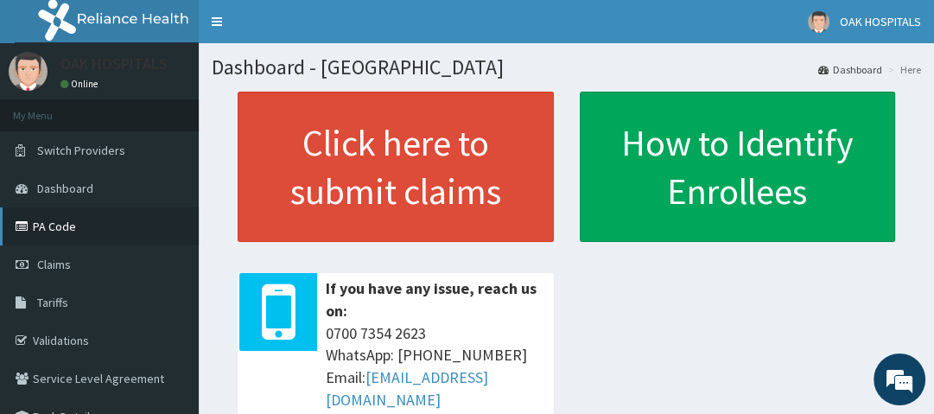
click at [64, 230] on link "PA Code" at bounding box center [99, 226] width 199 height 38
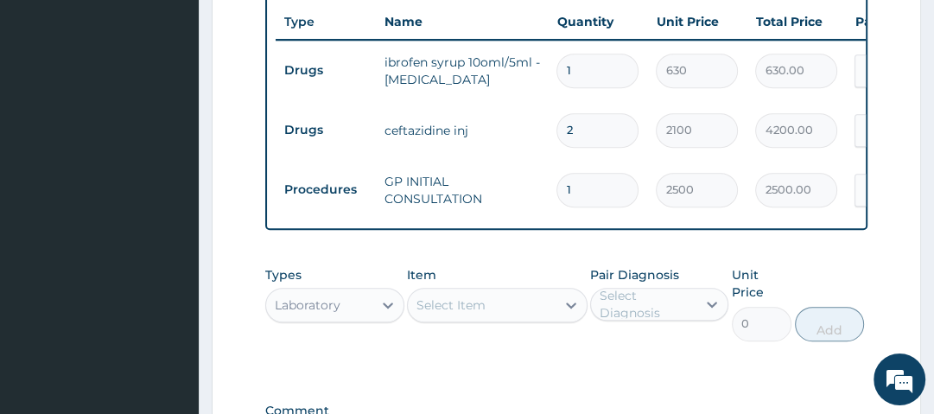
scroll to position [768, 0]
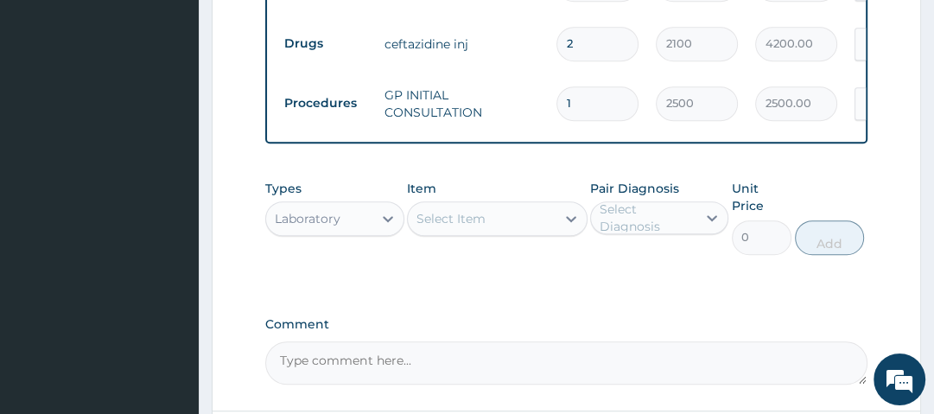
click at [350, 205] on div "Laboratory" at bounding box center [318, 219] width 105 height 28
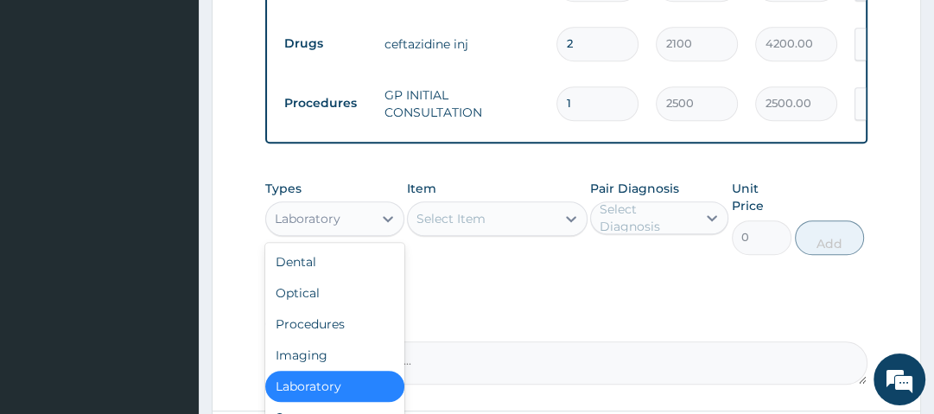
drag, startPoint x: 353, startPoint y: 360, endPoint x: 367, endPoint y: 353, distance: 15.5
click at [363, 371] on div "Laboratory" at bounding box center [334, 386] width 138 height 31
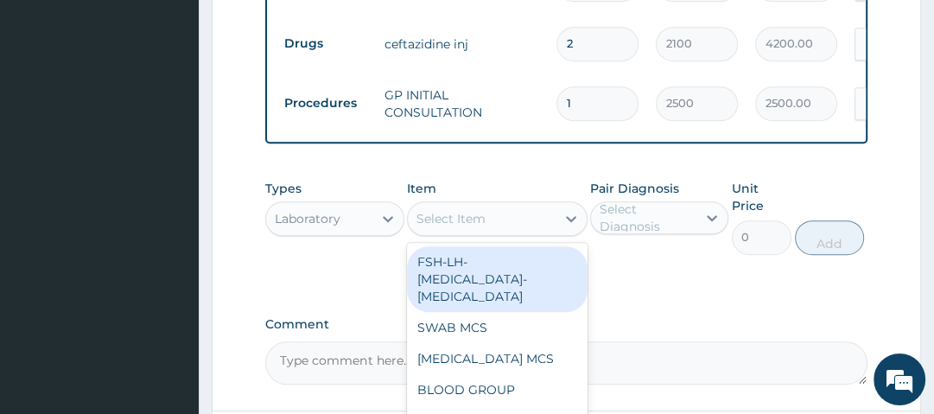
click at [472, 210] on div "Select Item" at bounding box center [451, 218] width 69 height 17
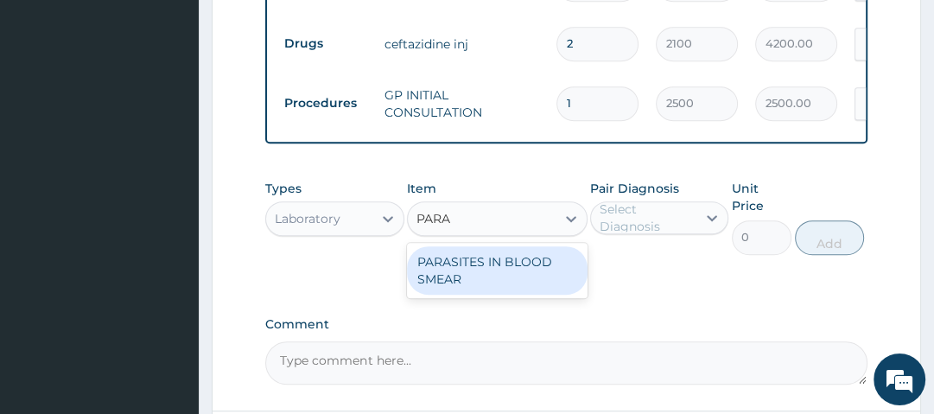
type input "PARAS"
type input "1500"
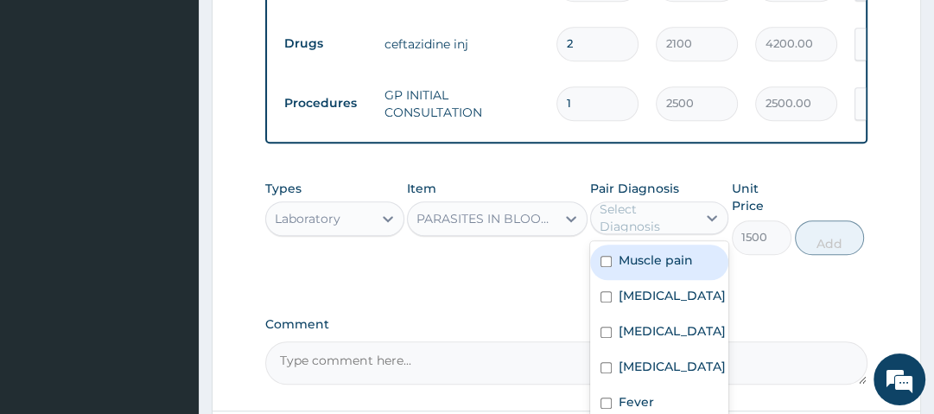
click at [694, 201] on div "Select Diagnosis" at bounding box center [647, 218] width 95 height 35
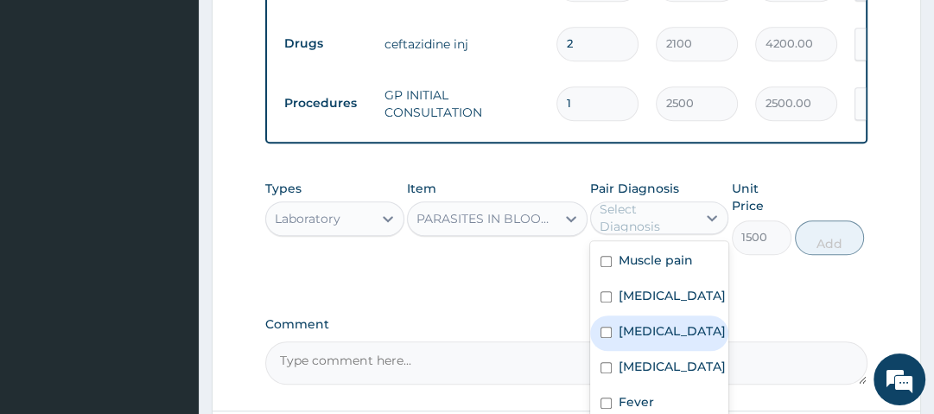
drag, startPoint x: 681, startPoint y: 316, endPoint x: 707, endPoint y: 305, distance: 27.9
click at [682, 316] on div "Malaria" at bounding box center [659, 333] width 138 height 35
checkbox input "true"
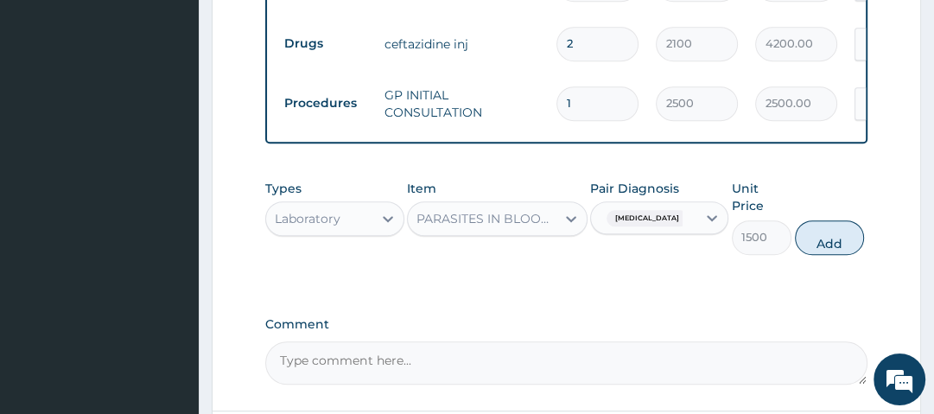
drag, startPoint x: 837, startPoint y: 211, endPoint x: 804, endPoint y: 218, distance: 33.6
click at [837, 220] on button "Add" at bounding box center [829, 237] width 69 height 35
type input "0"
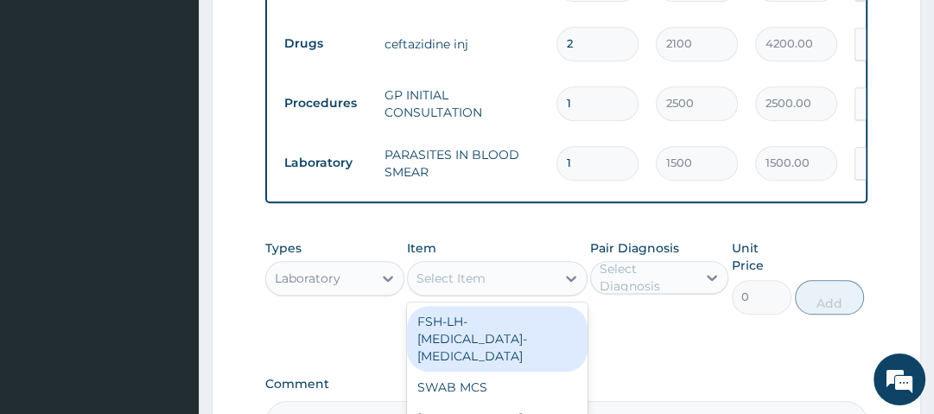
click at [449, 270] on div "Select Item" at bounding box center [451, 278] width 69 height 17
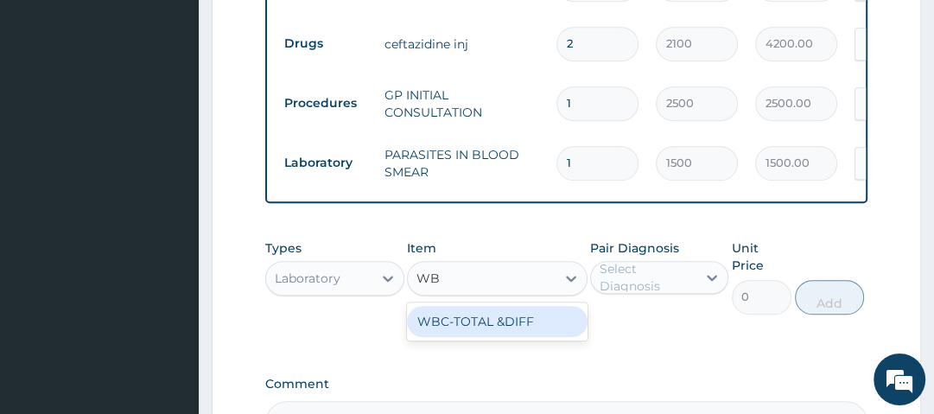
type input "WBC"
type input "2000"
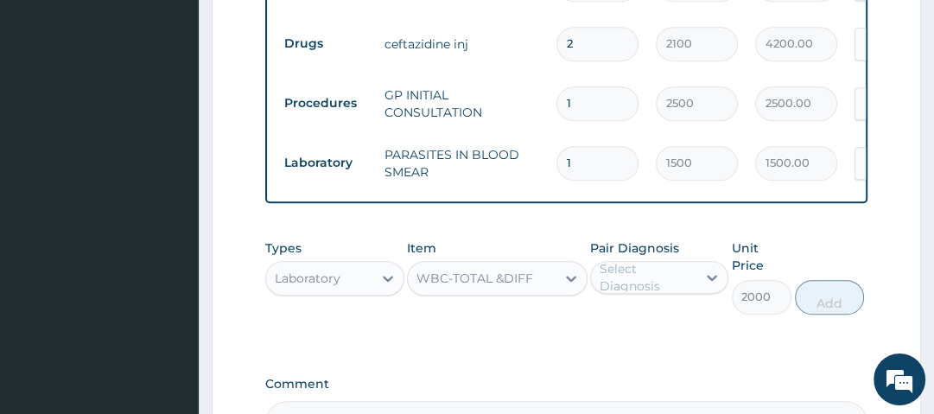
click at [663, 260] on div "Select Diagnosis" at bounding box center [647, 277] width 95 height 35
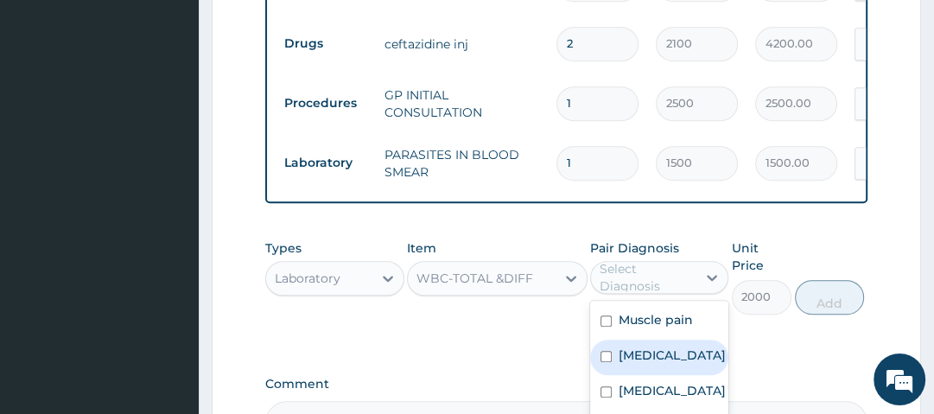
click at [653, 347] on label "Sepsis" at bounding box center [672, 355] width 107 height 17
checkbox input "true"
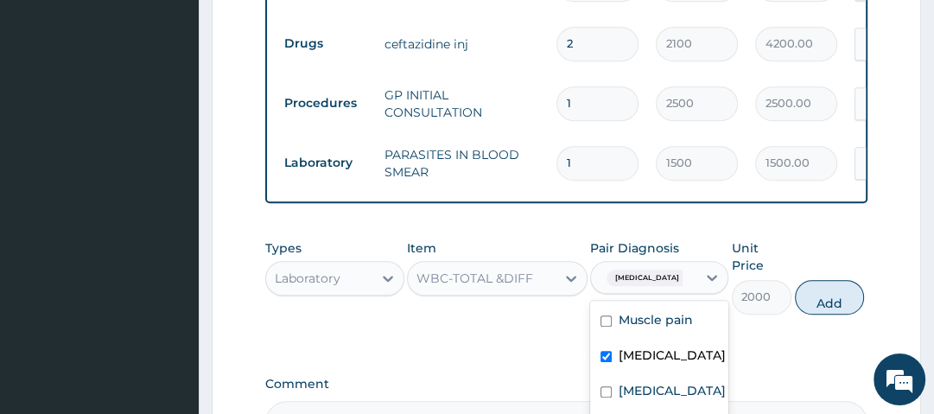
click at [838, 280] on button "Add" at bounding box center [829, 297] width 69 height 35
type input "0"
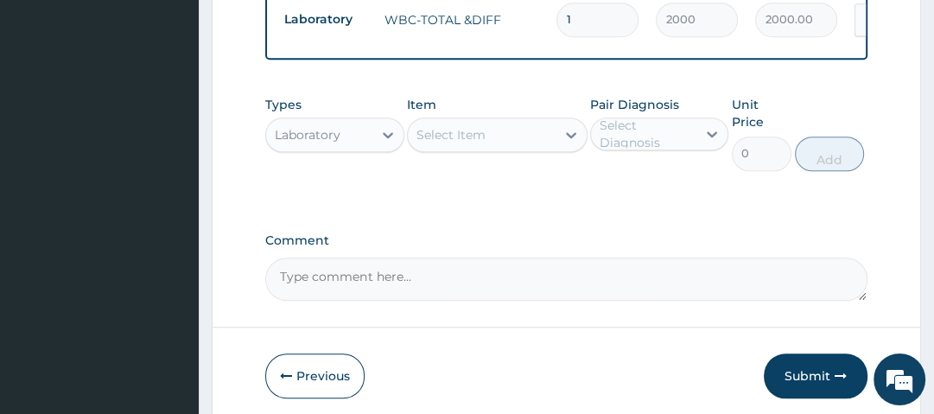
scroll to position [975, 0]
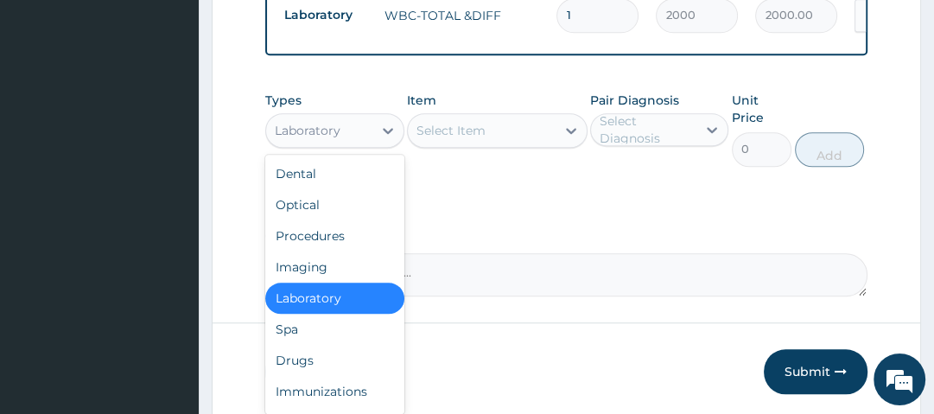
drag, startPoint x: 335, startPoint y: 92, endPoint x: 333, endPoint y: 129, distance: 37.3
click at [335, 117] on div "Laboratory" at bounding box center [318, 131] width 105 height 28
drag, startPoint x: 316, startPoint y: 337, endPoint x: 360, endPoint y: 336, distance: 44.1
click at [322, 345] on div "Drugs" at bounding box center [334, 360] width 138 height 31
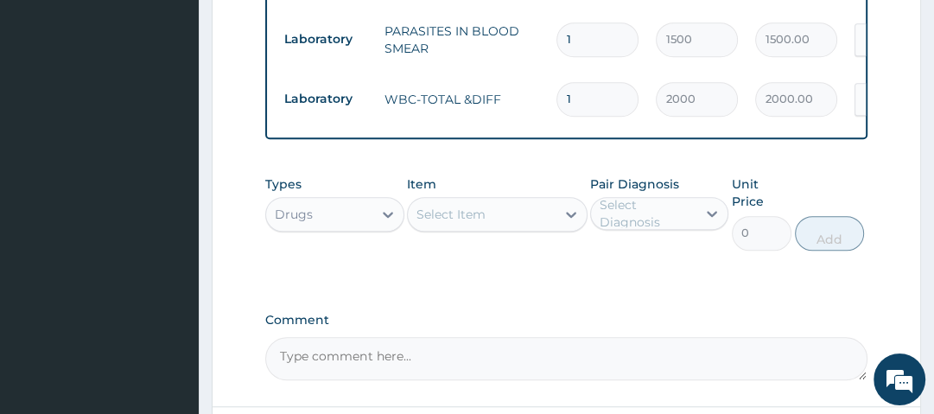
scroll to position [906, 0]
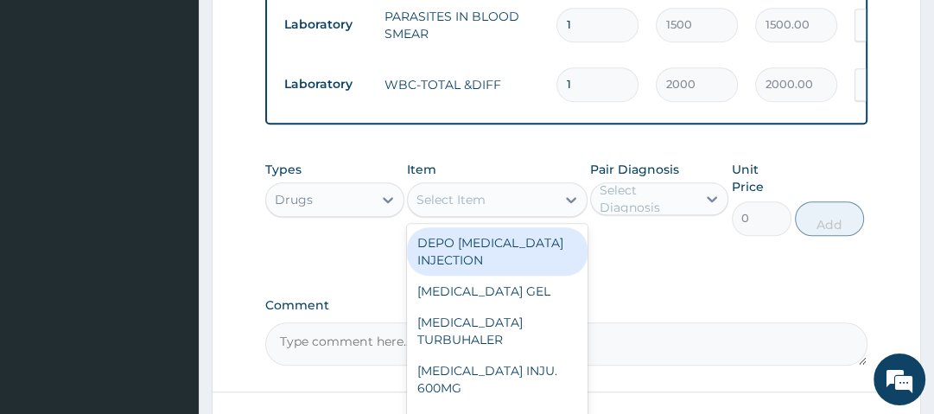
click at [507, 186] on div "Select Item" at bounding box center [482, 200] width 148 height 28
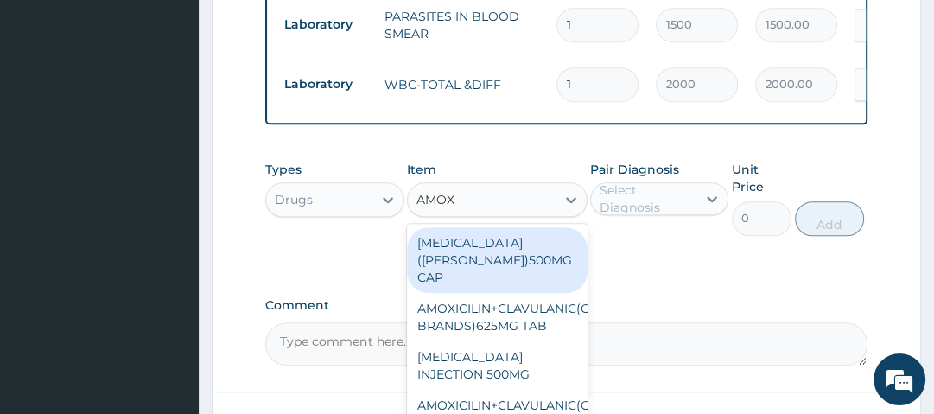
type input "AMOXI"
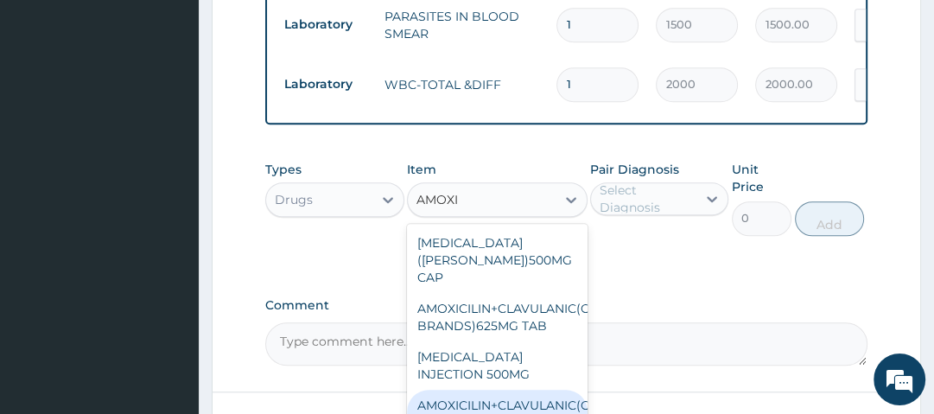
type input "1540"
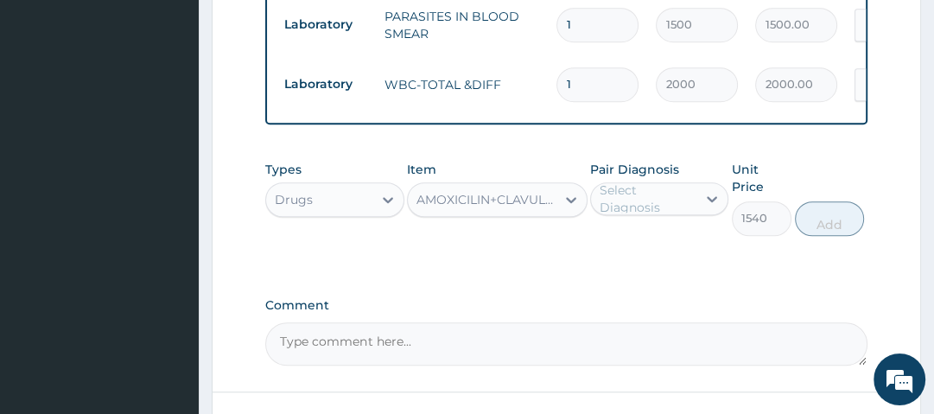
drag, startPoint x: 635, startPoint y: 180, endPoint x: 636, endPoint y: 188, distance: 8.7
click at [636, 182] on div "Select Diagnosis" at bounding box center [647, 199] width 95 height 35
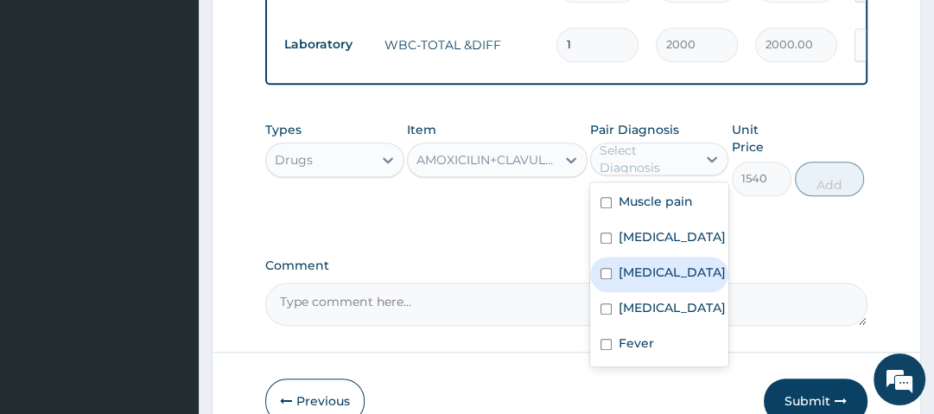
scroll to position [975, 0]
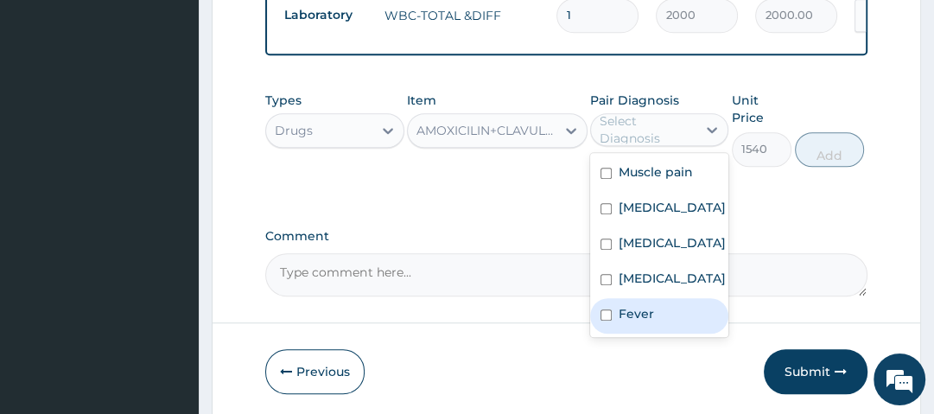
drag, startPoint x: 654, startPoint y: 333, endPoint x: 678, endPoint y: 316, distance: 29.0
click at [656, 332] on div "Fever" at bounding box center [659, 315] width 138 height 35
checkbox input "true"
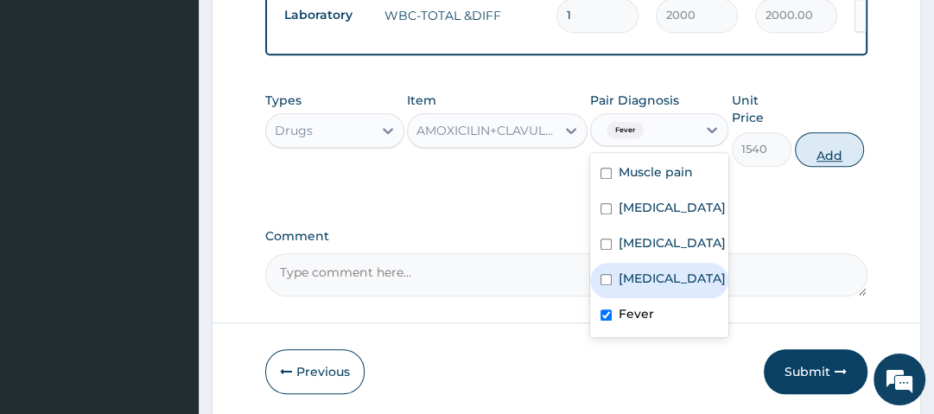
click at [837, 132] on button "Add" at bounding box center [829, 149] width 69 height 35
type input "0"
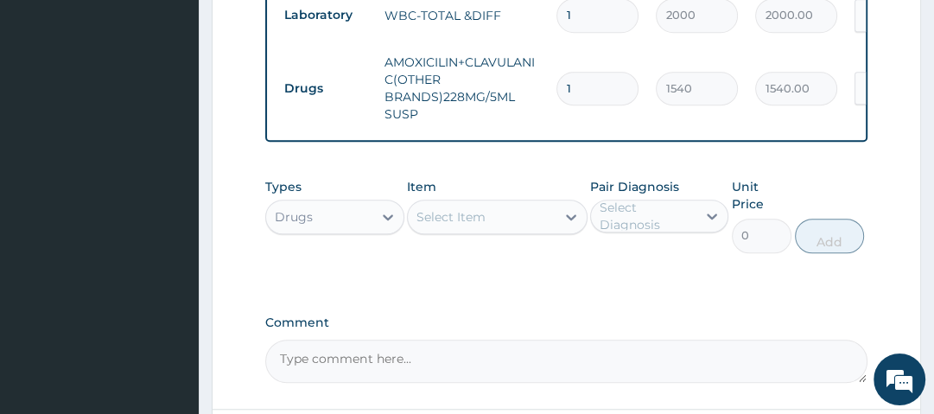
click at [496, 203] on div "Select Item" at bounding box center [482, 217] width 148 height 28
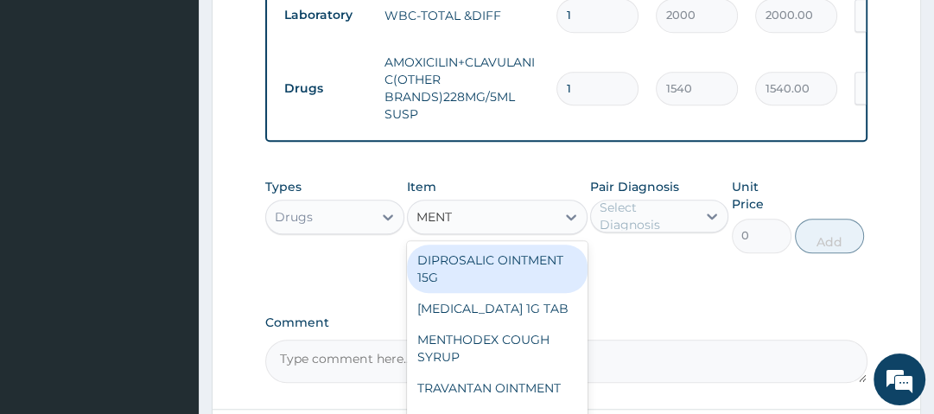
type input "MENTH"
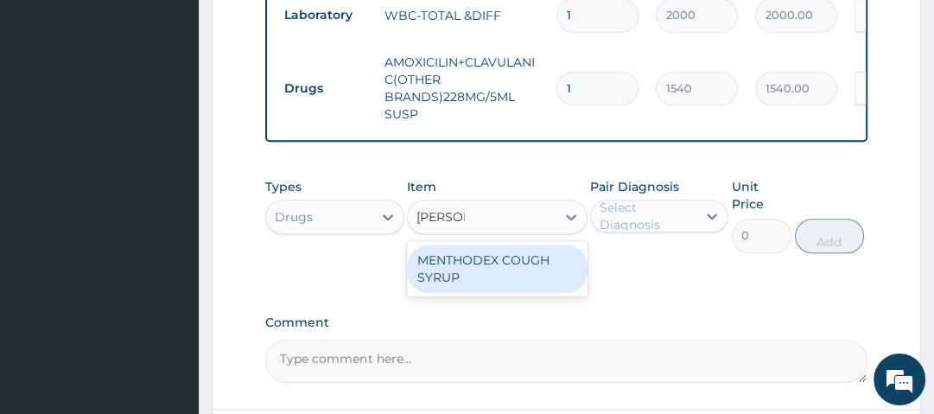
drag, startPoint x: 526, startPoint y: 238, endPoint x: 541, endPoint y: 233, distance: 16.4
click at [532, 245] on div "MENTHODEX COUGH SYRUP" at bounding box center [497, 269] width 181 height 48
type input "1050"
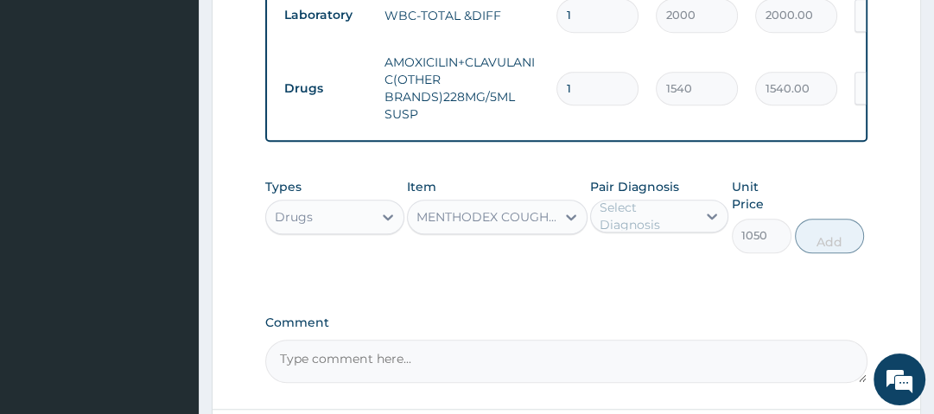
drag, startPoint x: 666, startPoint y: 190, endPoint x: 657, endPoint y: 207, distance: 19.7
click at [666, 199] on div "Select Diagnosis" at bounding box center [647, 216] width 95 height 35
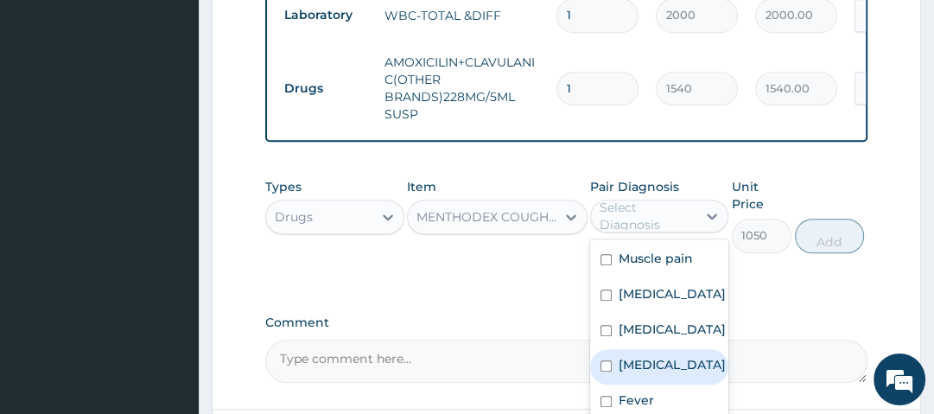
click at [671, 358] on label "Upper respiratory infection" at bounding box center [672, 364] width 107 height 17
checkbox input "true"
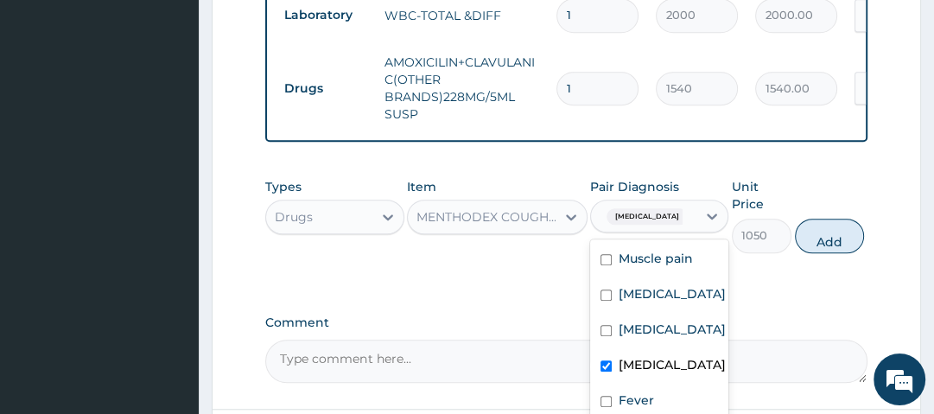
drag, startPoint x: 823, startPoint y: 203, endPoint x: 830, endPoint y: 209, distance: 9.2
click at [830, 219] on button "Add" at bounding box center [829, 236] width 69 height 35
type input "0"
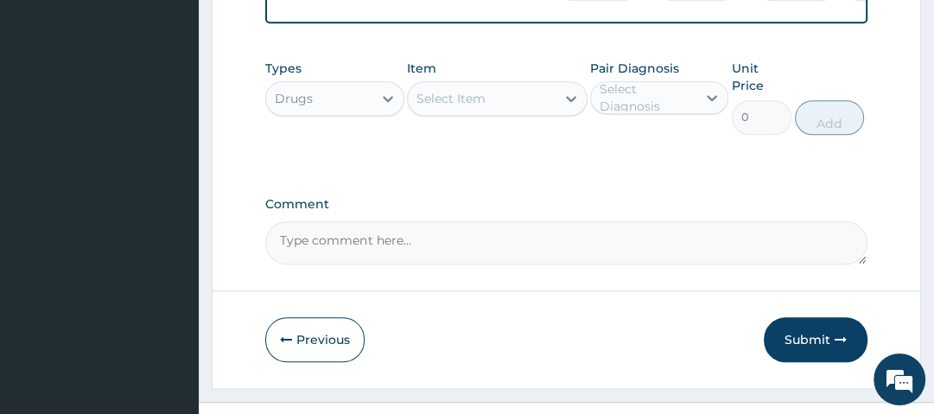
scroll to position [1158, 0]
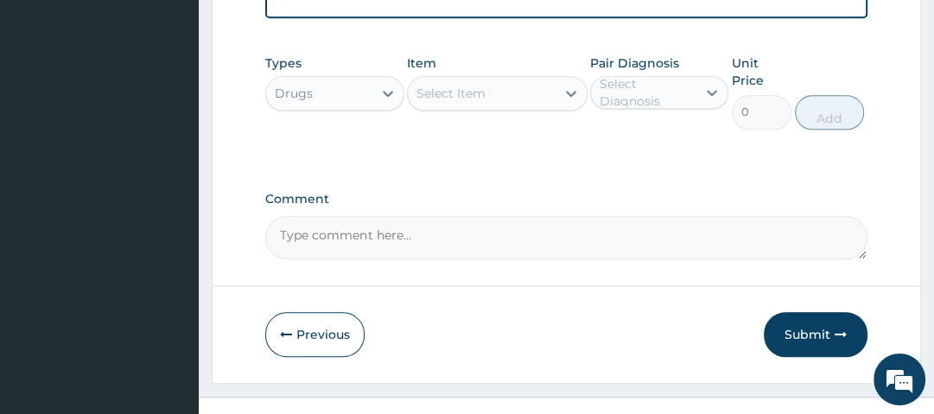
click at [491, 80] on div "Select Item" at bounding box center [482, 94] width 148 height 28
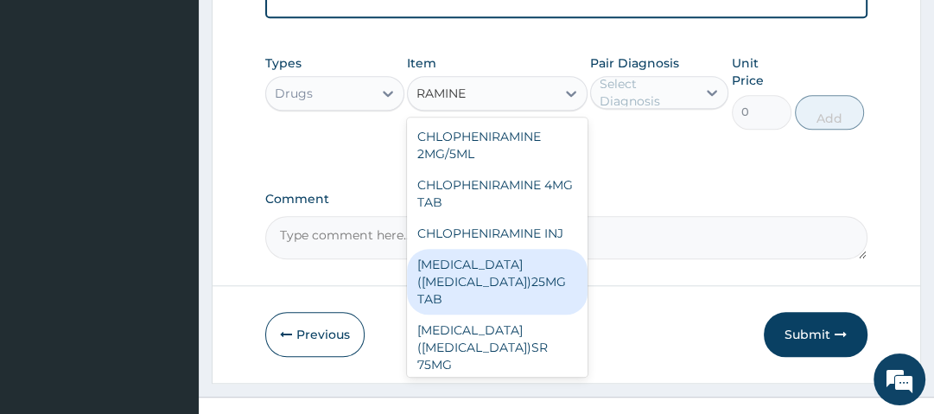
scroll to position [7, 0]
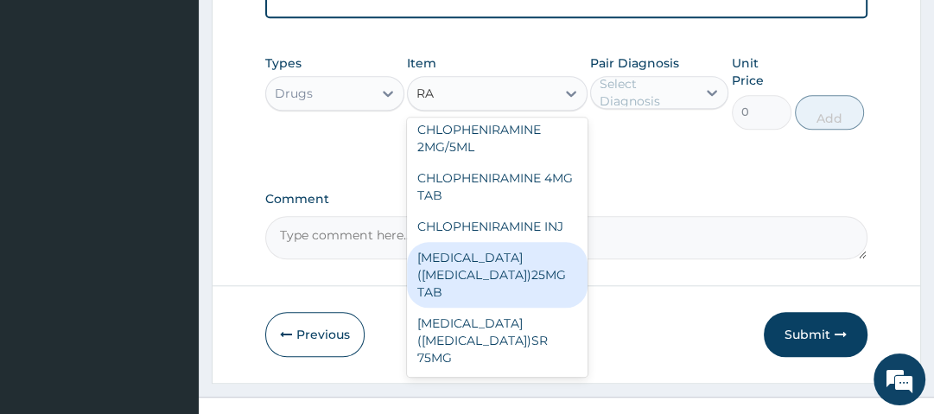
type input "R"
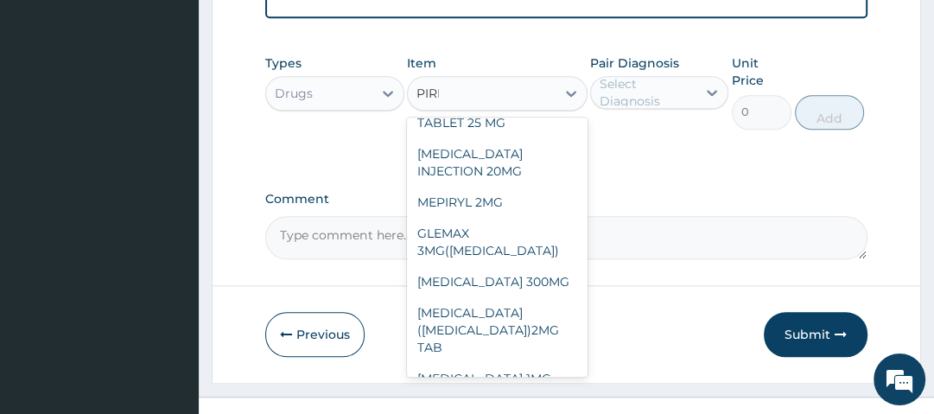
scroll to position [163, 0]
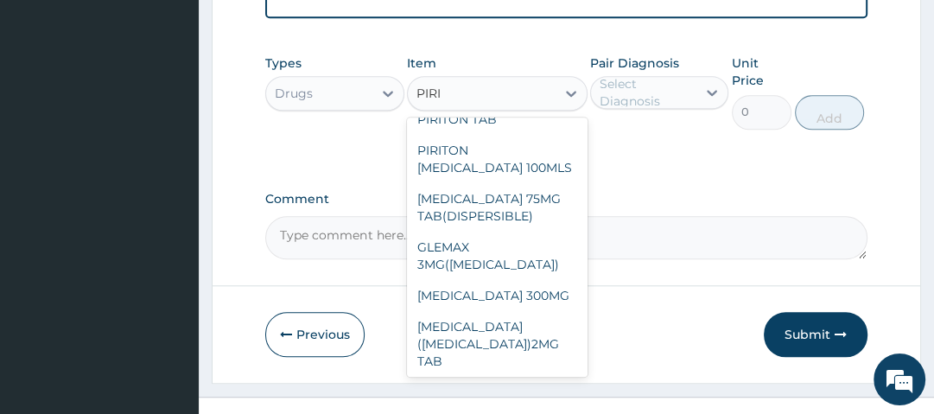
type input "PIRIT"
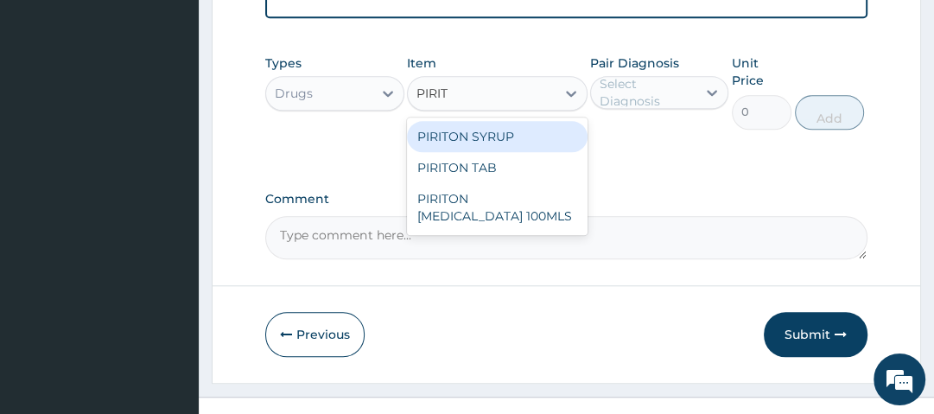
scroll to position [0, 0]
type input "560"
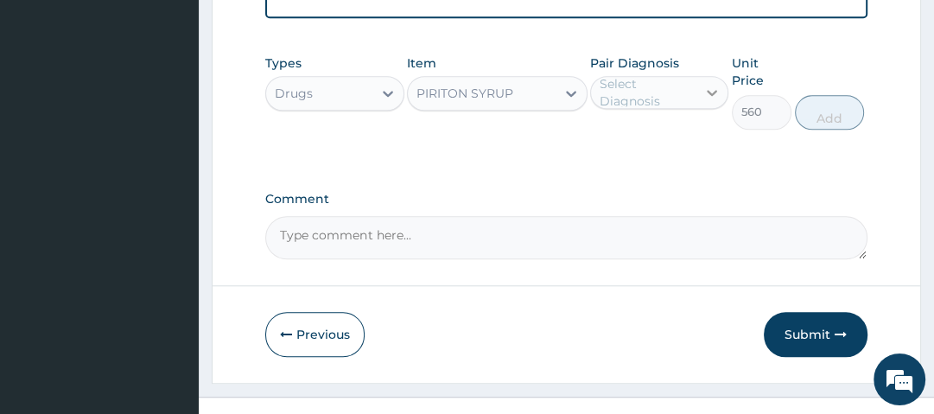
click at [698, 77] on div at bounding box center [712, 92] width 31 height 31
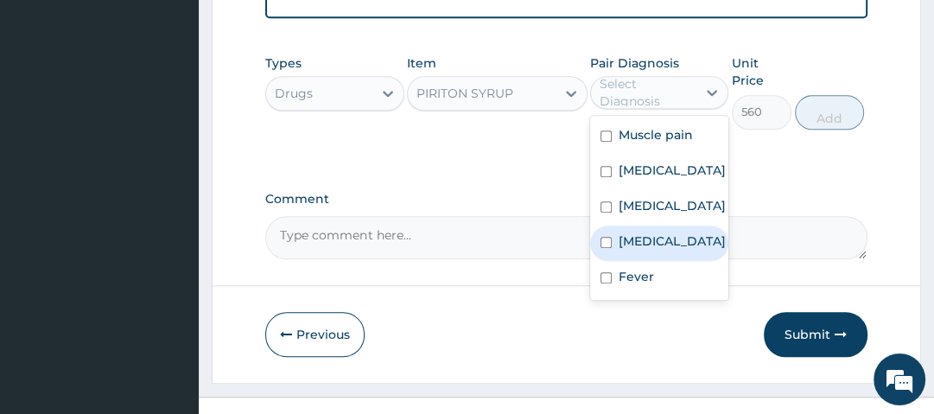
click at [679, 245] on label "Upper respiratory infection" at bounding box center [672, 241] width 107 height 17
checkbox input "true"
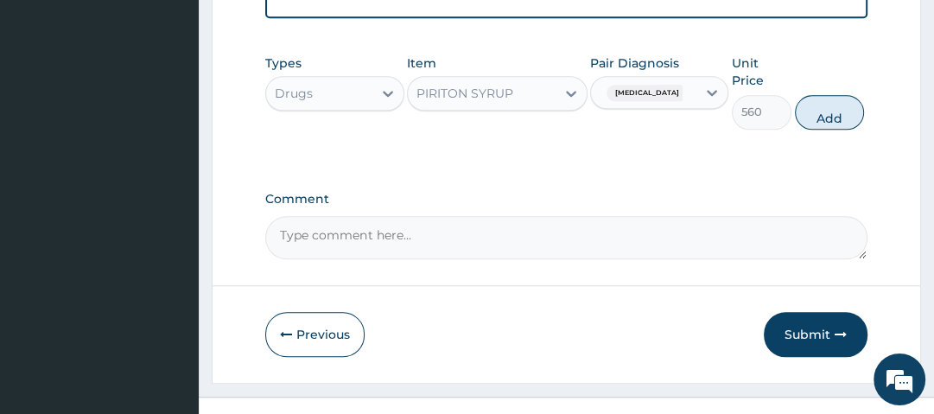
click at [827, 95] on button "Add" at bounding box center [829, 112] width 69 height 35
type input "0"
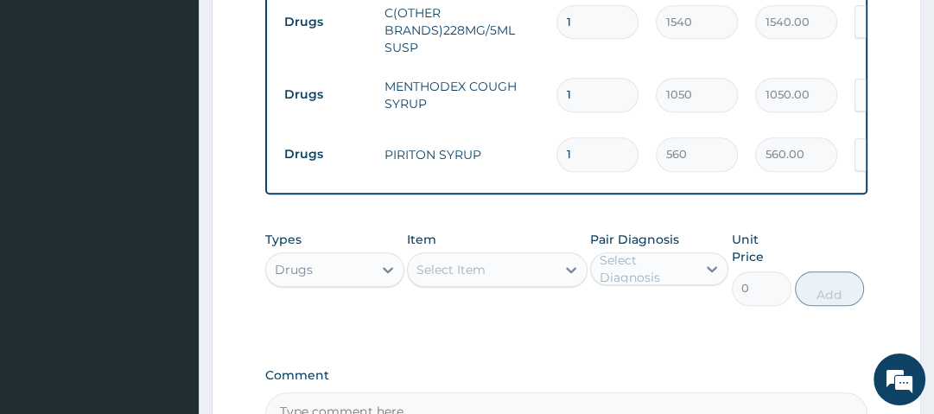
scroll to position [1075, 0]
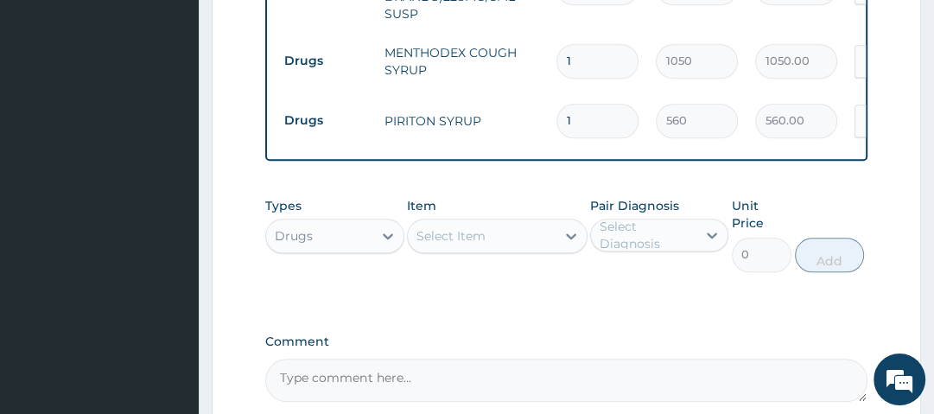
click at [532, 222] on div "Select Item" at bounding box center [482, 236] width 148 height 28
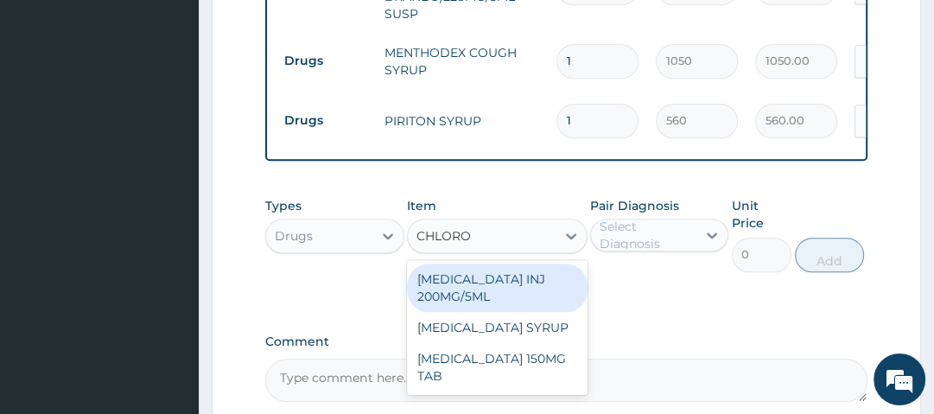
type input "CHLOROQ"
click at [529, 264] on div "CHLOROQUINE INJ 200MG/5ML" at bounding box center [497, 288] width 181 height 48
type input "490"
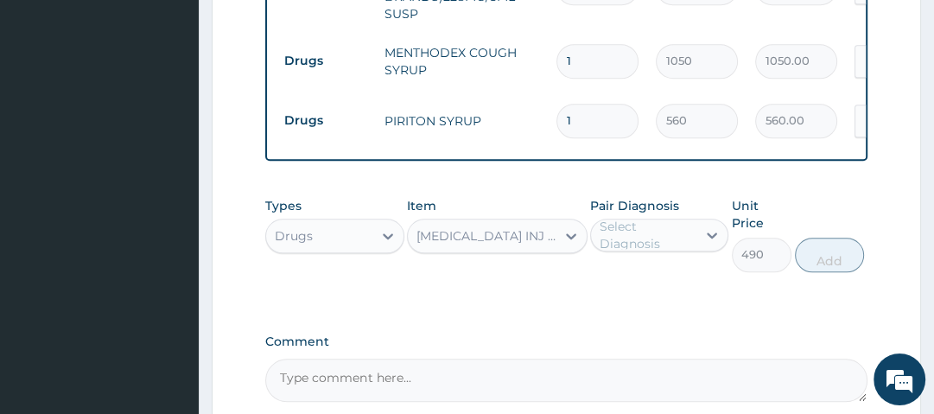
click at [681, 218] on div "Select Diagnosis" at bounding box center [647, 235] width 95 height 35
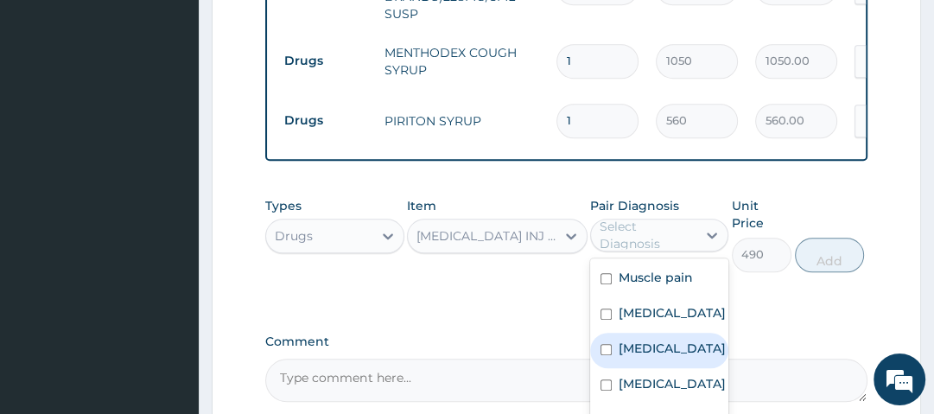
drag, startPoint x: 666, startPoint y: 325, endPoint x: 695, endPoint y: 322, distance: 28.6
click at [670, 333] on div "Malaria" at bounding box center [659, 350] width 138 height 35
checkbox input "true"
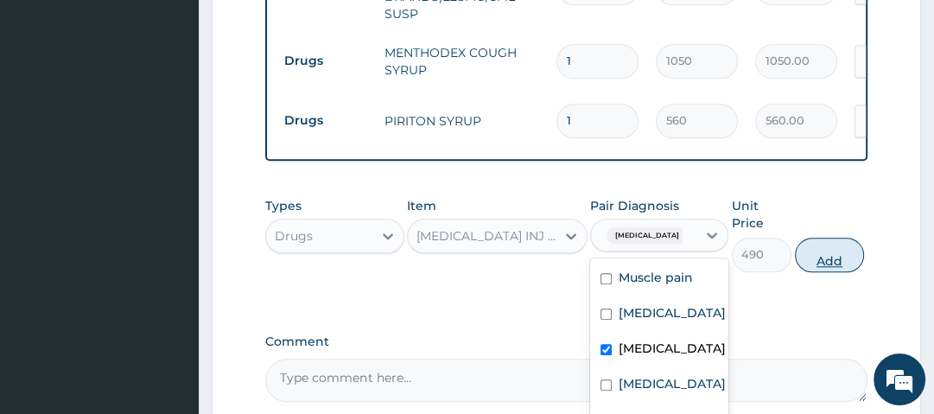
click at [836, 238] on button "Add" at bounding box center [829, 255] width 69 height 35
type input "0"
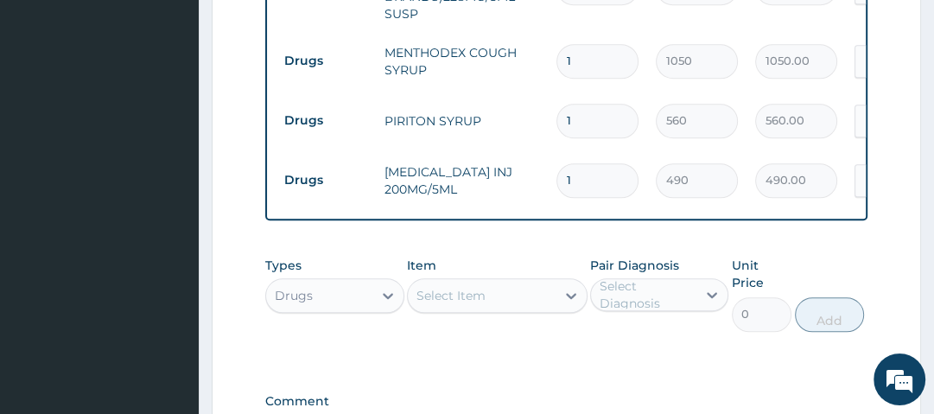
drag, startPoint x: 582, startPoint y: 146, endPoint x: 534, endPoint y: 151, distance: 47.8
click at [532, 151] on tr "Drugs CHLOROQUINE INJ 200MG/5ML 1 490 490.00 Malaria Delete" at bounding box center [699, 180] width 847 height 60
type input "3"
type input "1470.00"
type input "3"
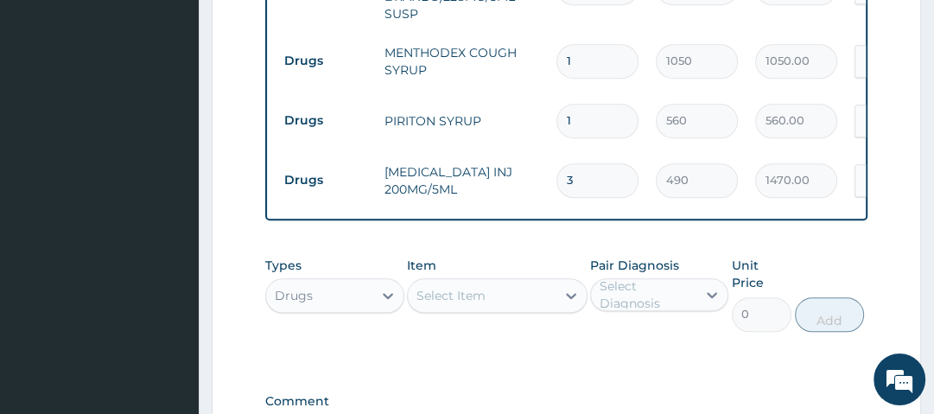
click at [558, 257] on div "Item Select Item" at bounding box center [497, 294] width 181 height 74
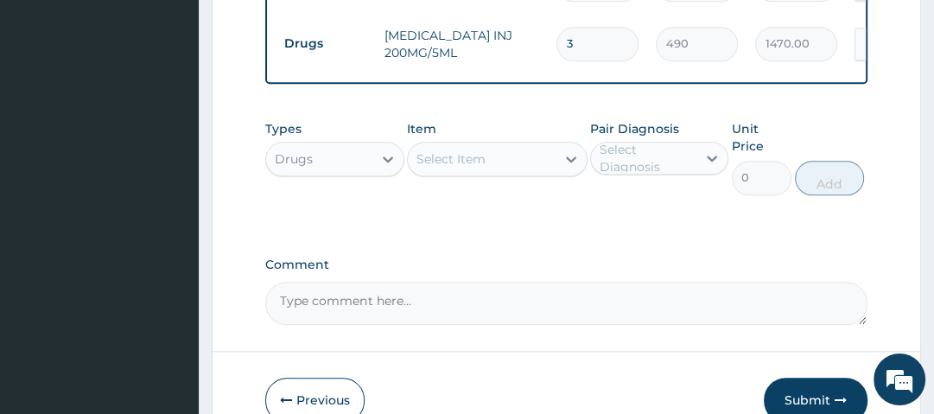
scroll to position [1214, 0]
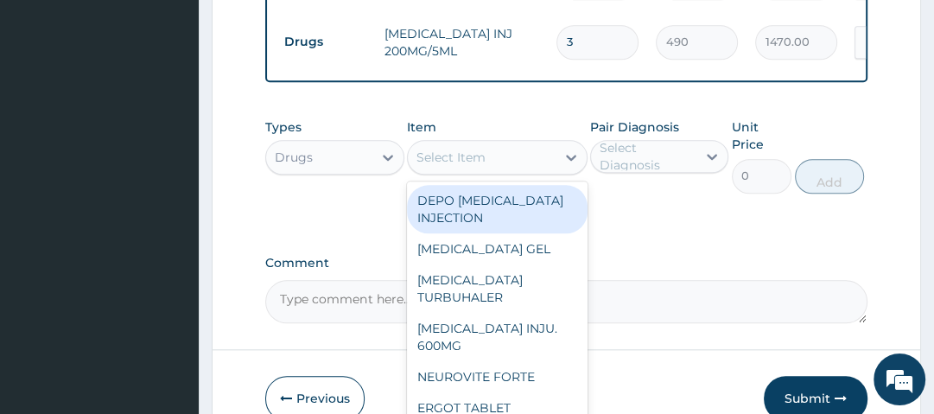
click at [507, 143] on div "Select Item" at bounding box center [482, 157] width 148 height 28
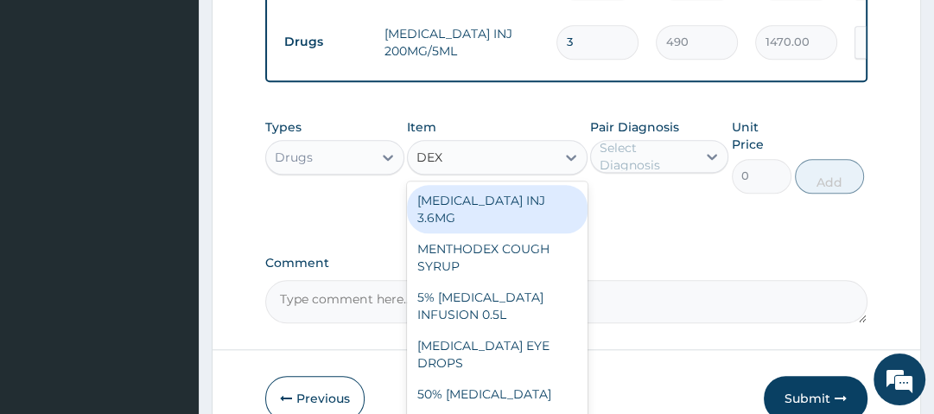
type input "DEXA"
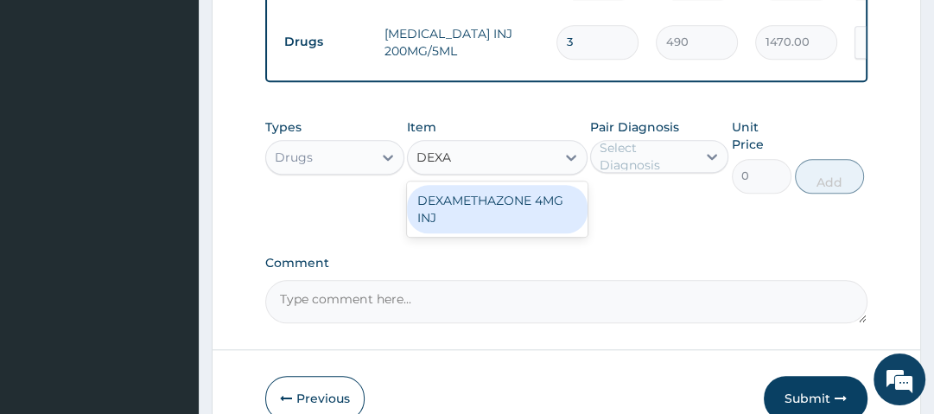
type input "560"
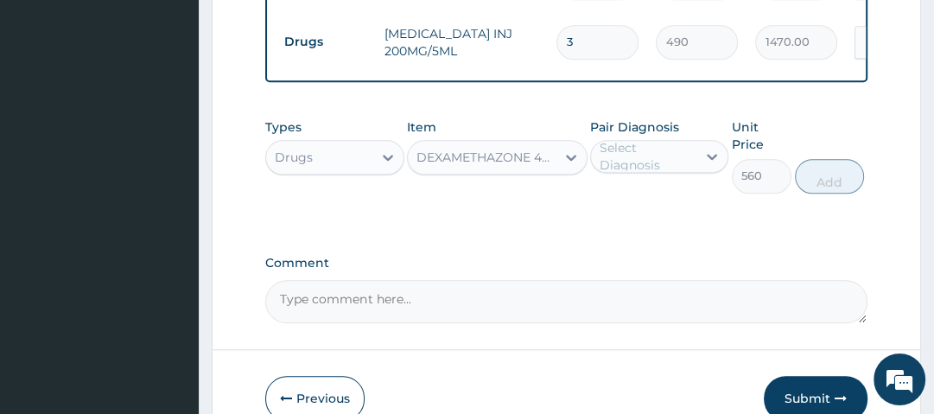
click at [652, 139] on div "Select Diagnosis" at bounding box center [647, 156] width 95 height 35
click at [664, 139] on div "Select Diagnosis" at bounding box center [647, 156] width 95 height 35
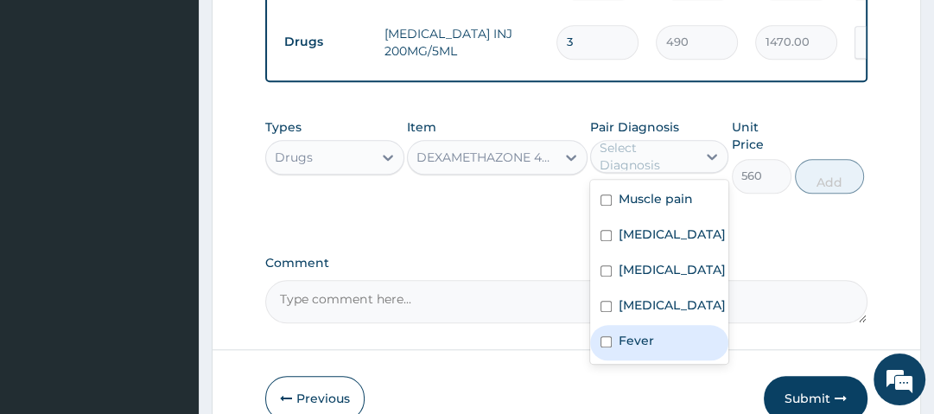
drag, startPoint x: 633, startPoint y: 360, endPoint x: 679, endPoint y: 284, distance: 88.8
click at [636, 355] on div "Fever" at bounding box center [659, 342] width 138 height 35
checkbox input "true"
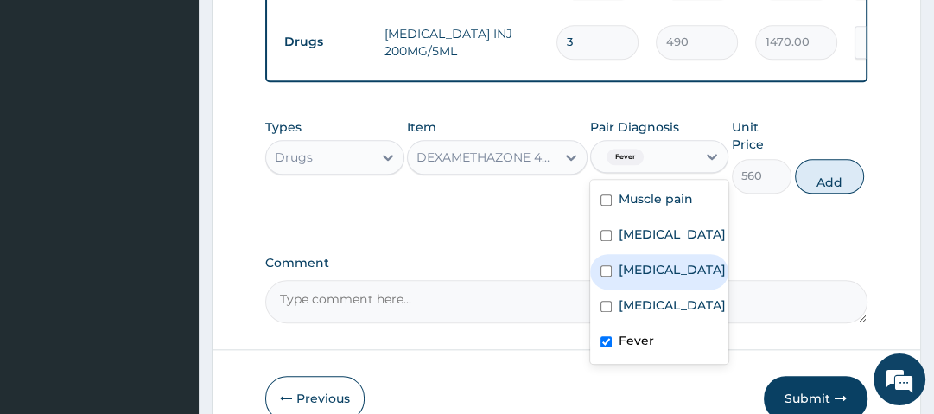
click at [679, 254] on div "Malaria" at bounding box center [659, 271] width 138 height 35
checkbox input "true"
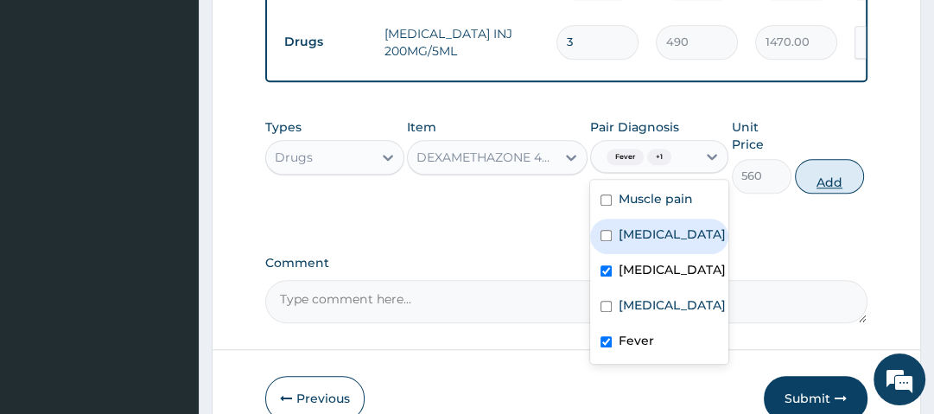
click at [822, 159] on button "Add" at bounding box center [829, 176] width 69 height 35
type input "0"
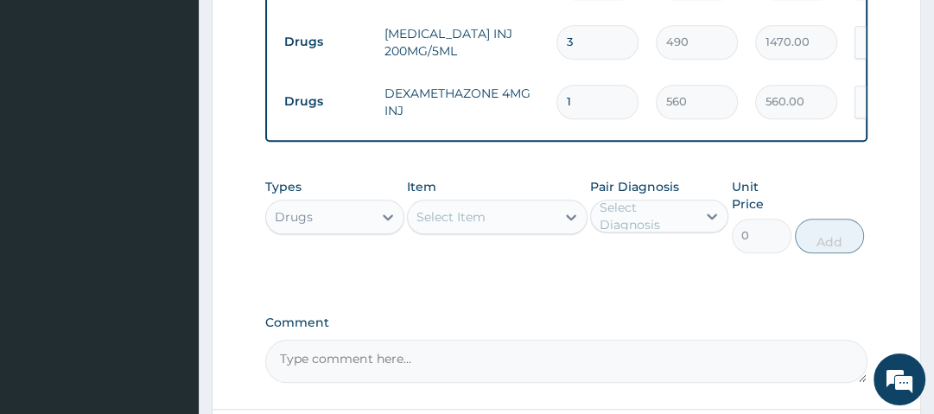
drag, startPoint x: 592, startPoint y: 54, endPoint x: 500, endPoint y: 71, distance: 93.1
click at [500, 72] on tr "Drugs DEXAMETHAZONE 4MG INJ 1 560 560.00 Fever + 1 Delete" at bounding box center [699, 102] width 847 height 60
type input "3"
type input "1680.00"
type input "3"
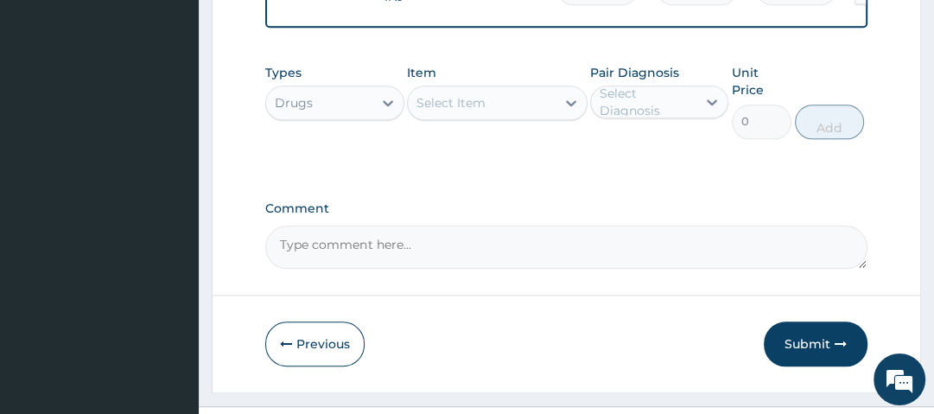
scroll to position [1337, 0]
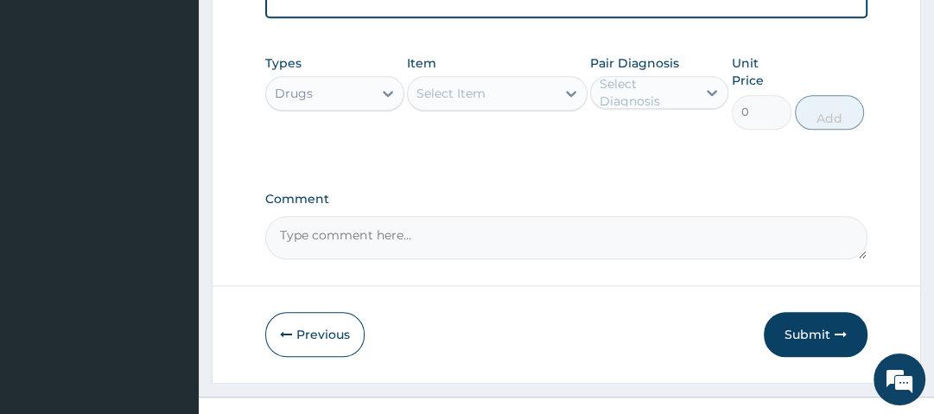
click at [816, 312] on button "Submit" at bounding box center [816, 334] width 104 height 45
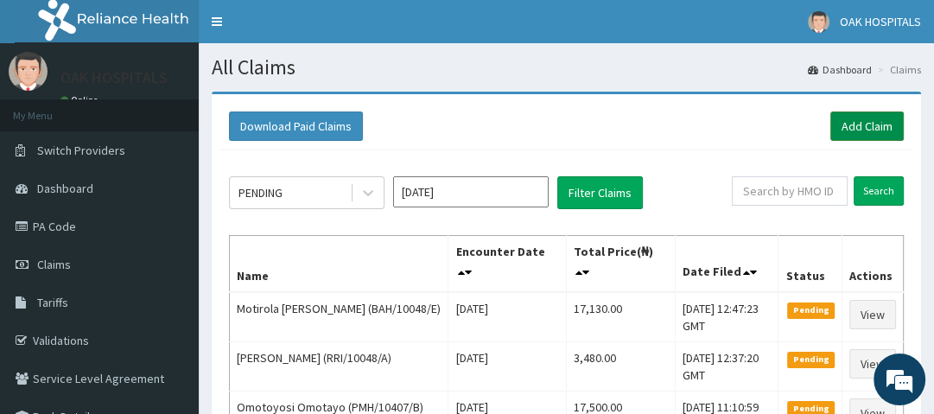
click at [884, 125] on link "Add Claim" at bounding box center [867, 126] width 73 height 29
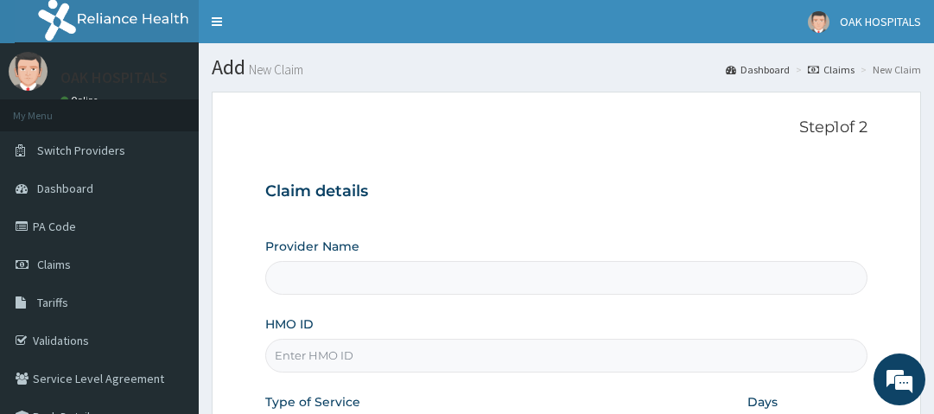
type input "Oak Hospitals"
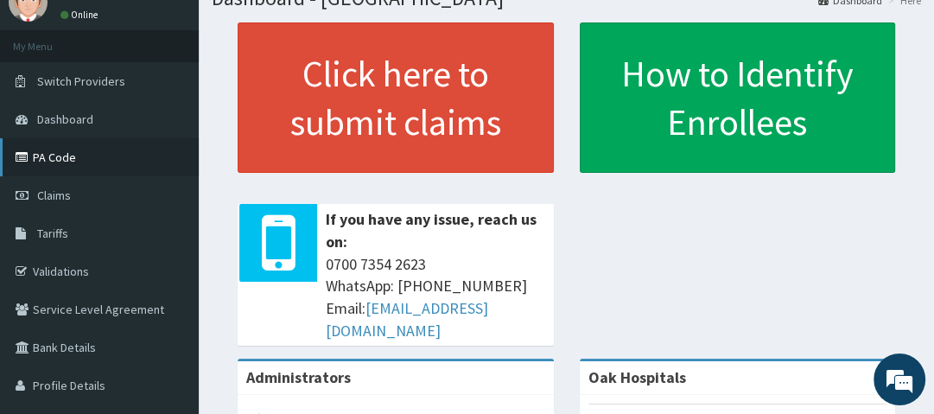
click at [72, 163] on link "PA Code" at bounding box center [99, 157] width 199 height 38
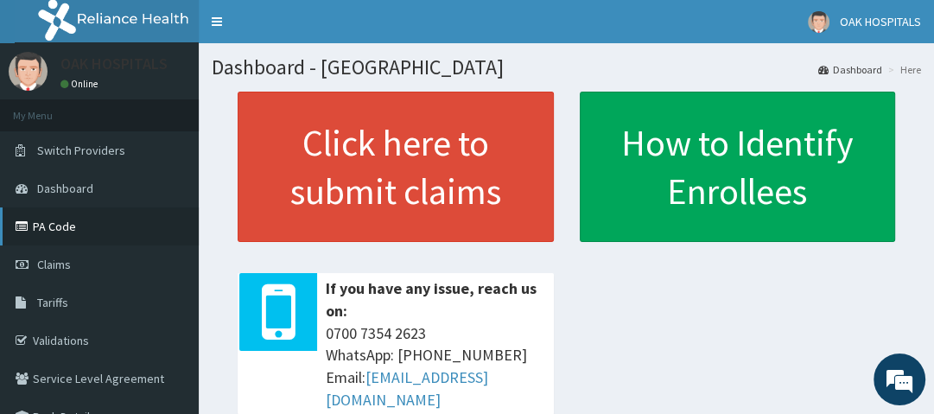
click at [108, 225] on link "PA Code" at bounding box center [99, 226] width 199 height 38
